Goal: Task Accomplishment & Management: Use online tool/utility

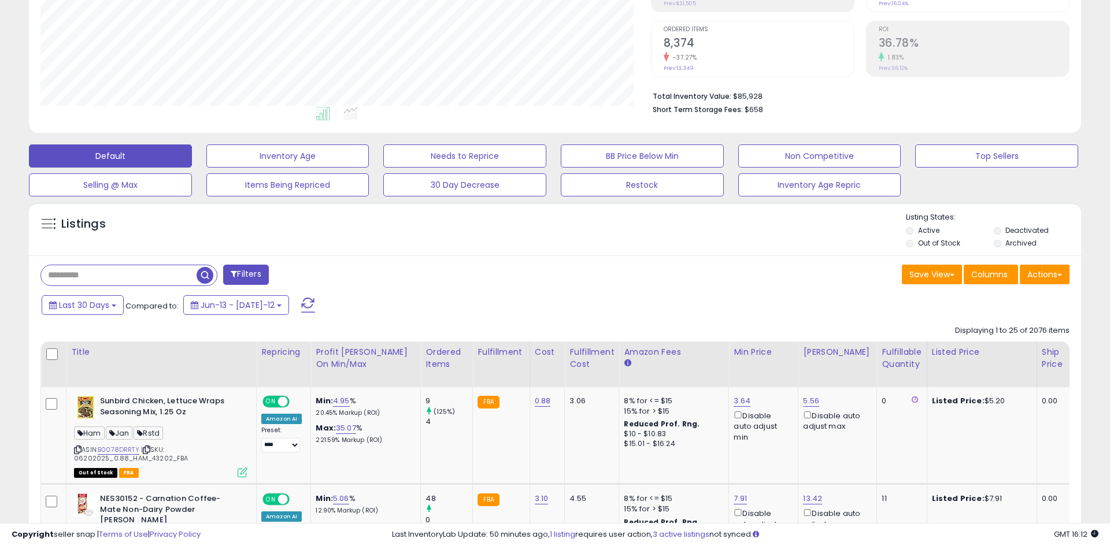
scroll to position [70, 0]
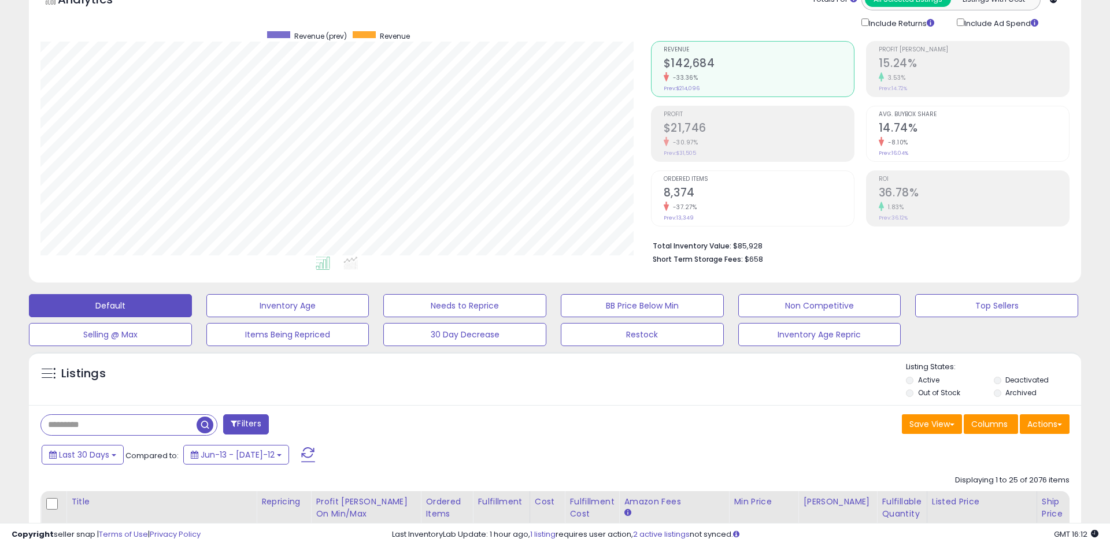
scroll to position [237, 610]
click at [681, 193] on h2 "8,374" at bounding box center [759, 194] width 190 height 16
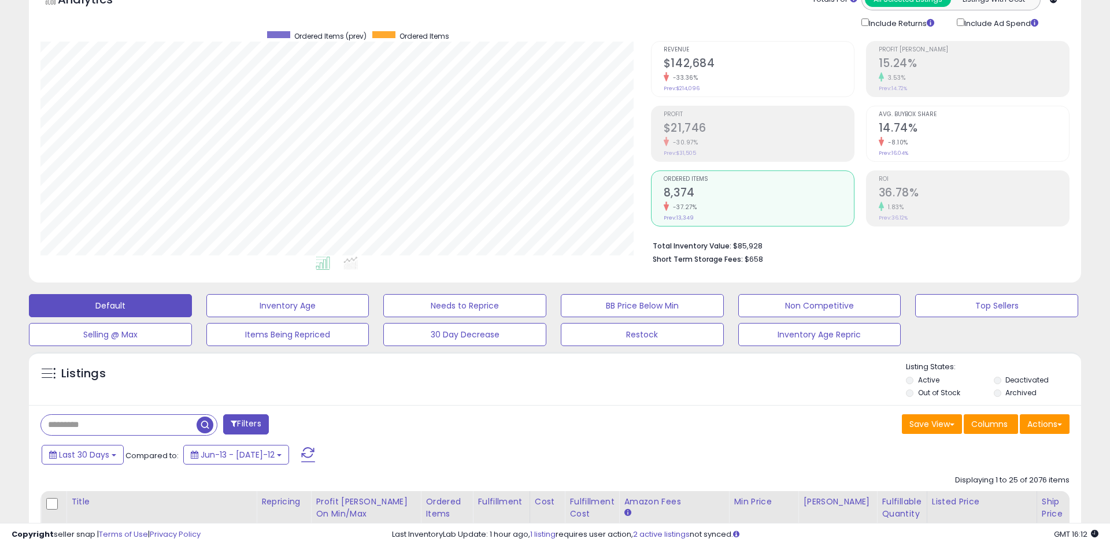
click at [692, 74] on small "-33.36%" at bounding box center [683, 77] width 29 height 9
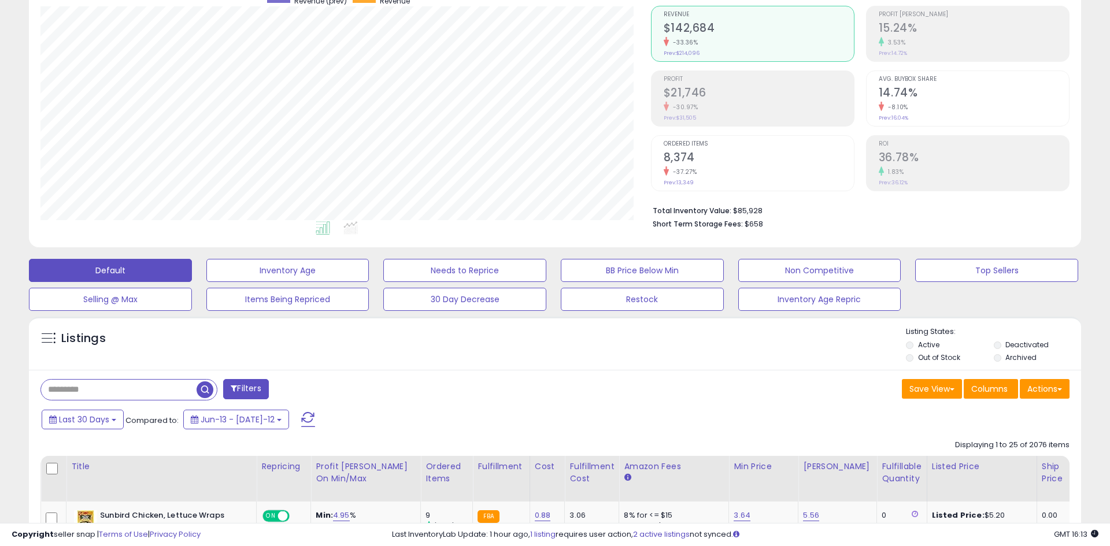
scroll to position [229, 0]
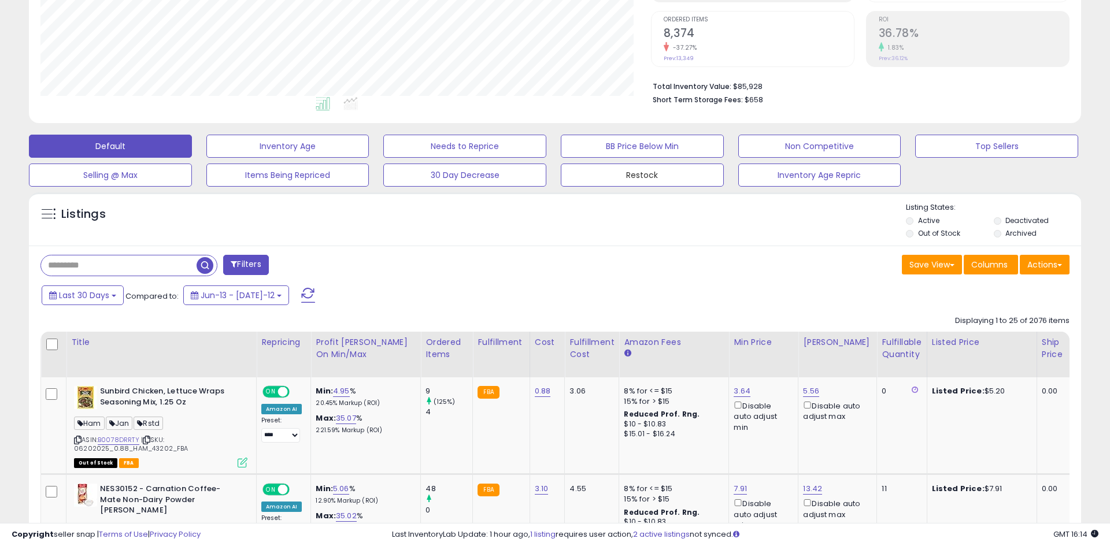
drag, startPoint x: 608, startPoint y: 172, endPoint x: 212, endPoint y: 270, distance: 407.8
click at [369, 158] on button "Restock" at bounding box center [287, 146] width 163 height 23
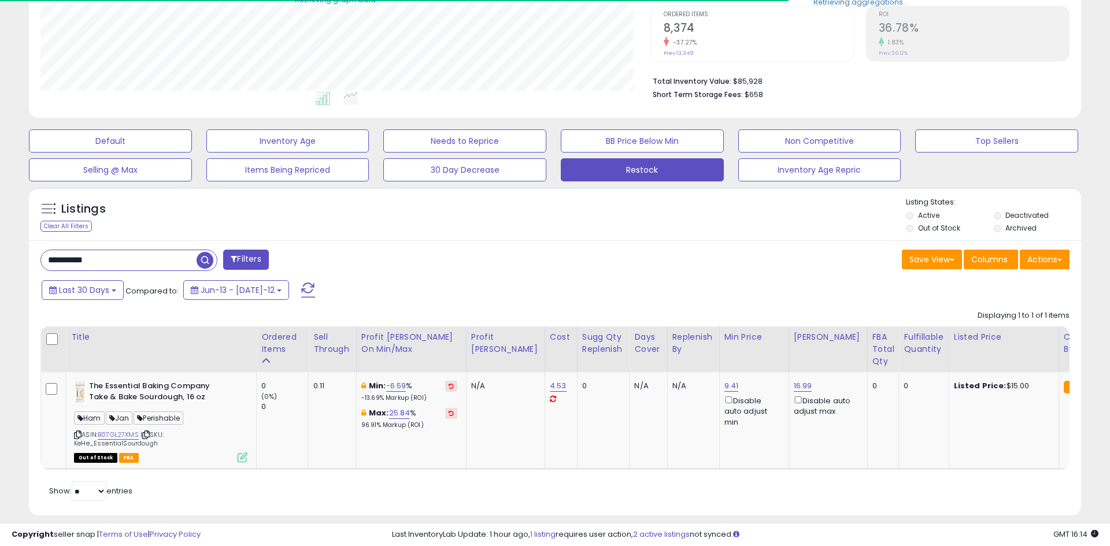
scroll to position [236, 0]
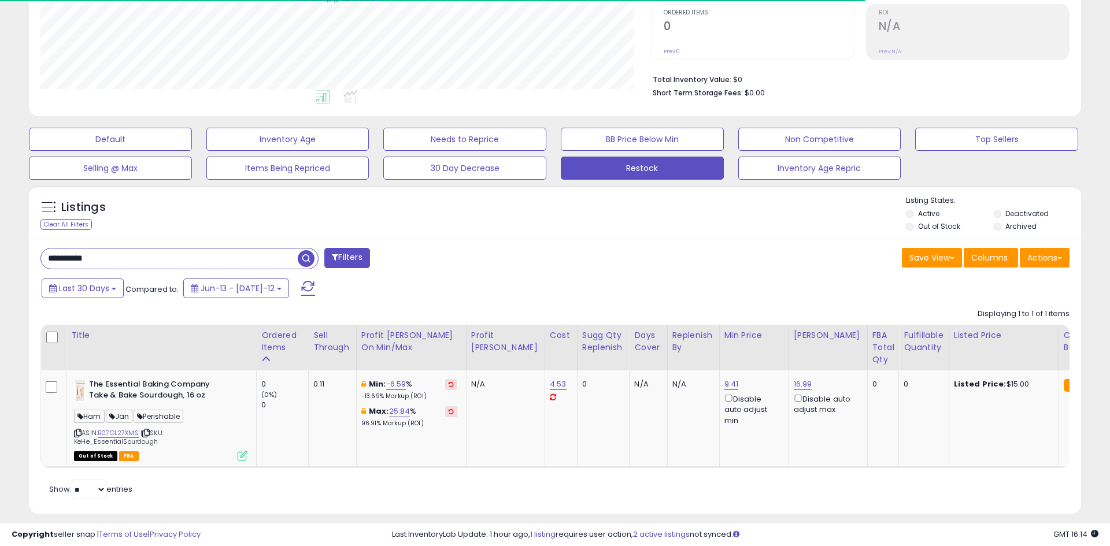
click at [89, 258] on input "**********" at bounding box center [169, 259] width 257 height 20
paste input "text"
type input "**********"
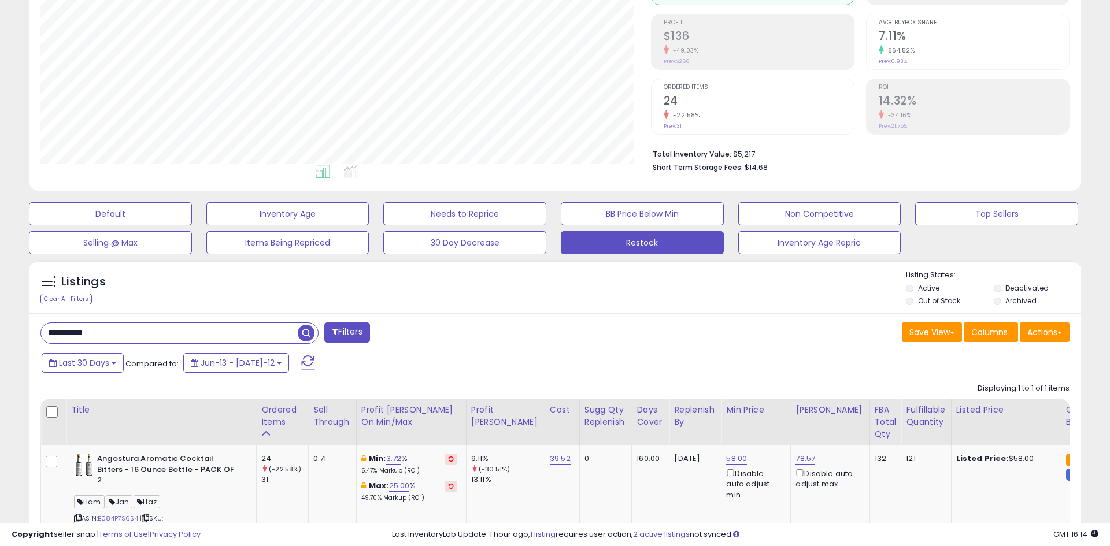
scroll to position [55, 0]
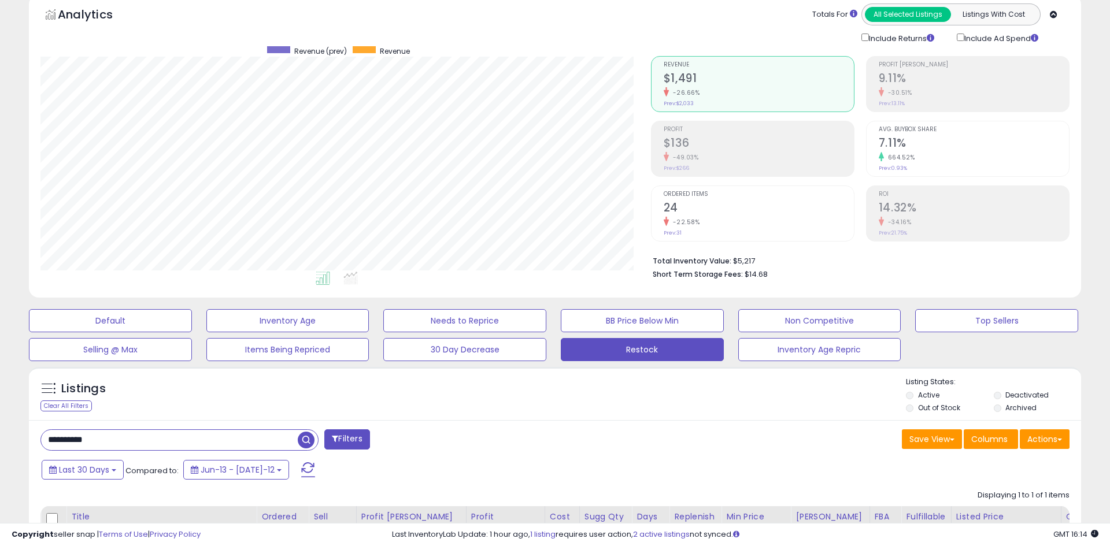
click at [701, 233] on div "Ordered Items 24 -22.58% Prev: 31" at bounding box center [759, 212] width 190 height 52
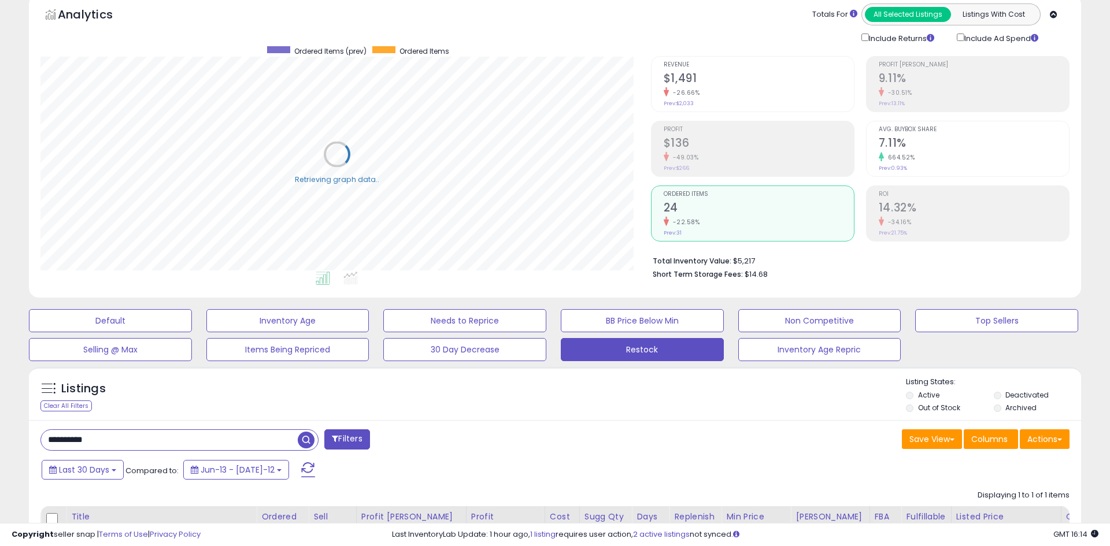
scroll to position [237, 610]
